Goal: Find specific page/section: Find specific page/section

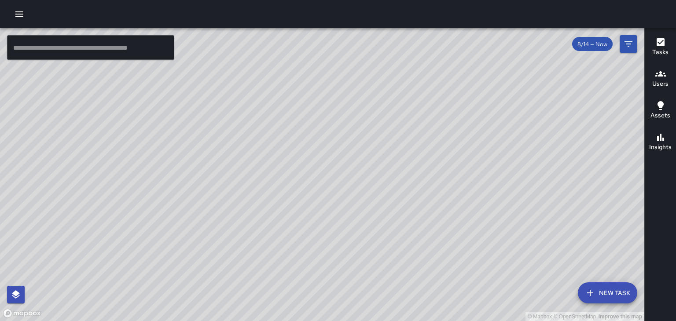
click at [658, 82] on h6 "Users" at bounding box center [660, 84] width 16 height 10
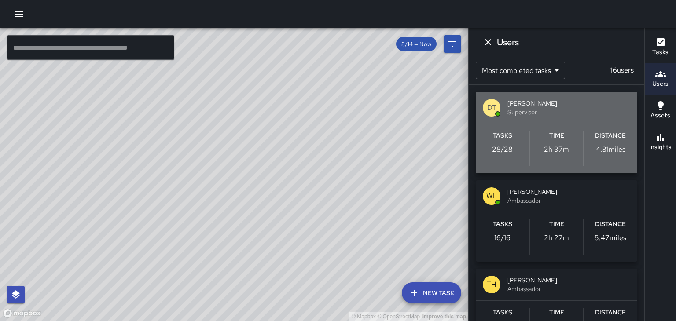
click at [583, 121] on div "DT [PERSON_NAME] Supervisor" at bounding box center [557, 108] width 162 height 32
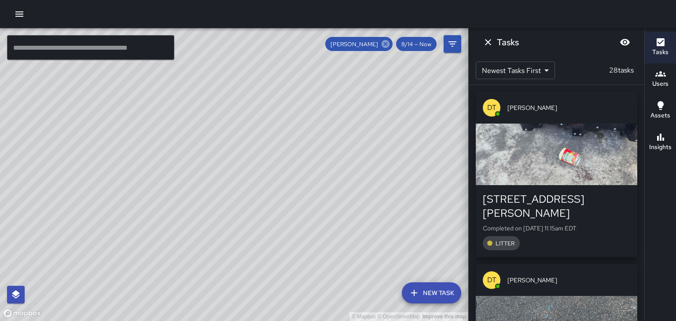
click at [384, 43] on icon at bounding box center [386, 44] width 8 height 8
